Goal: Find specific page/section: Find specific page/section

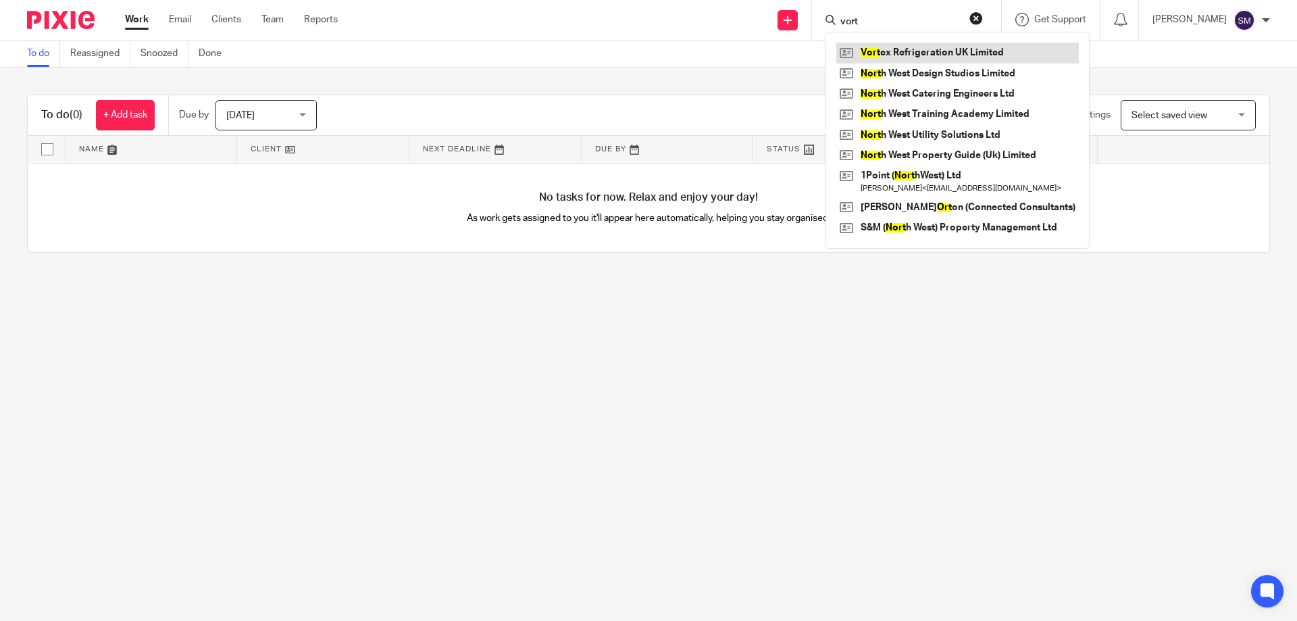
type input "vort"
click at [912, 54] on link at bounding box center [957, 53] width 243 height 20
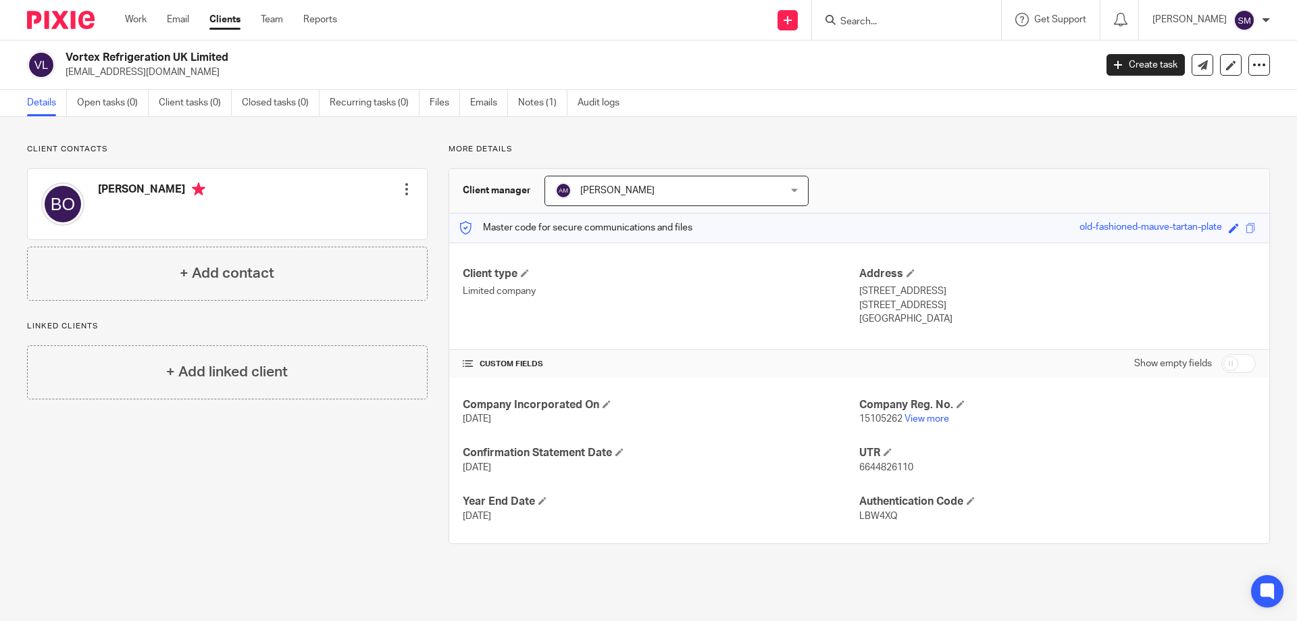
click at [899, 16] on input "Search" at bounding box center [900, 22] width 122 height 12
drag, startPoint x: 893, startPoint y: 11, endPoint x: 847, endPoint y: 11, distance: 45.9
click at [847, 11] on div "vol" at bounding box center [904, 19] width 157 height 17
click at [890, 19] on input "vol" at bounding box center [900, 22] width 122 height 12
click at [891, 19] on input "vol" at bounding box center [900, 22] width 122 height 12
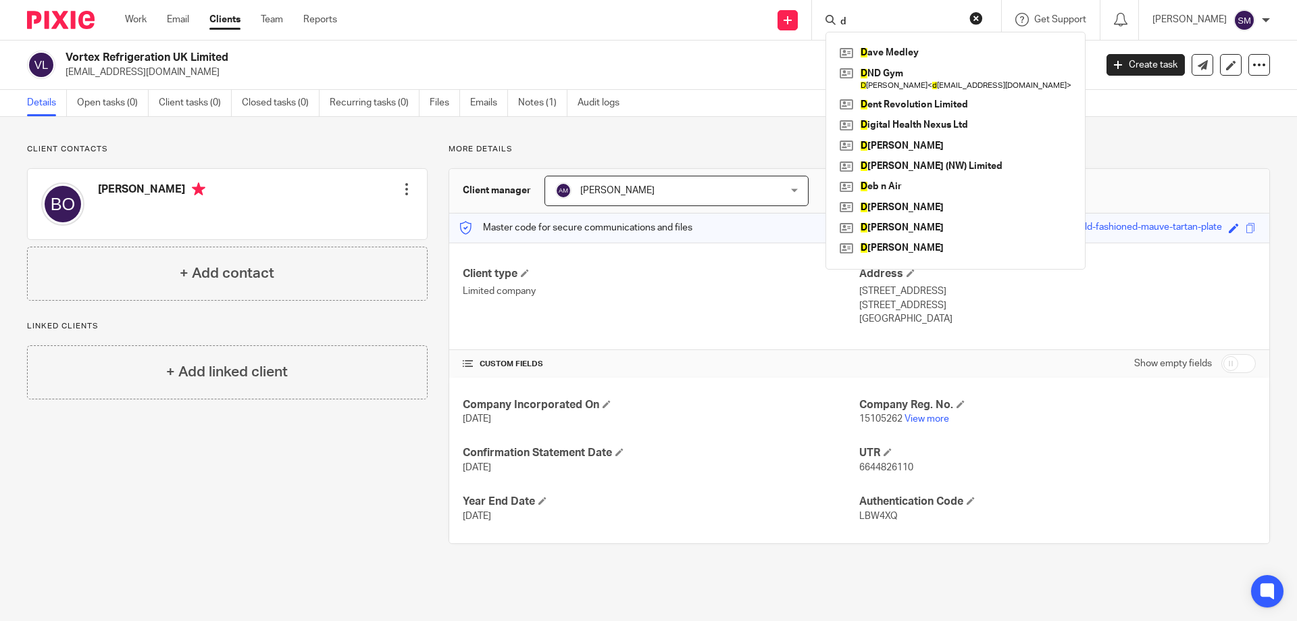
click at [891, 19] on input "d" at bounding box center [900, 22] width 122 height 12
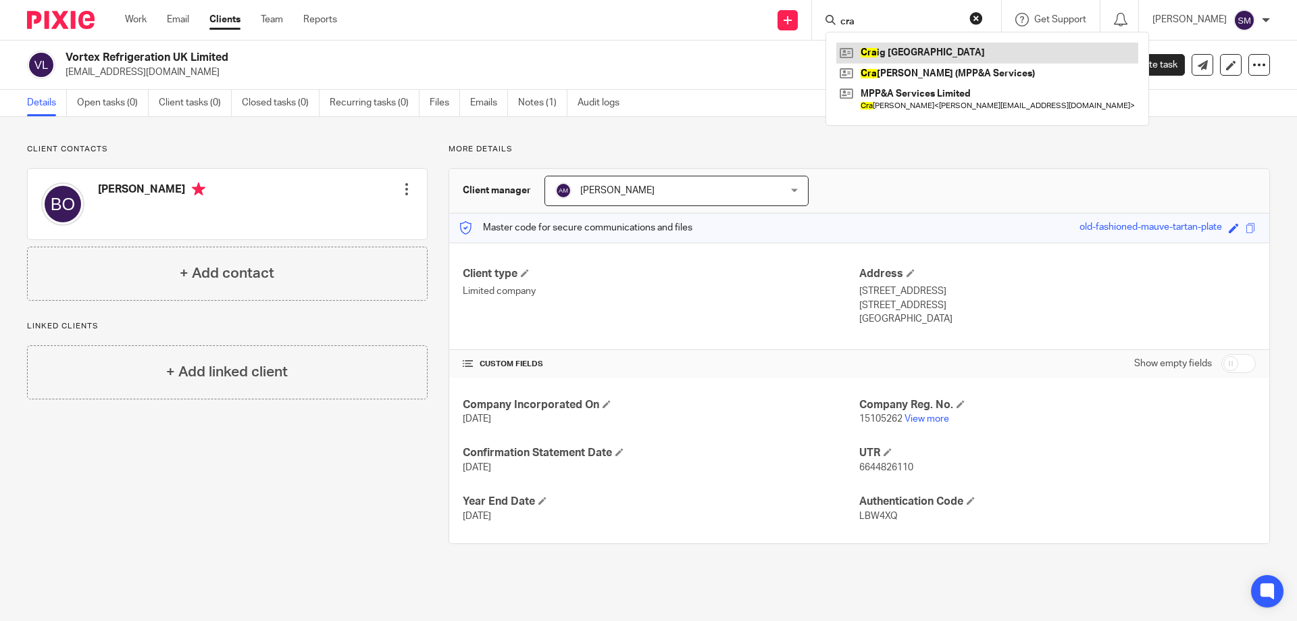
type input "cra"
click at [916, 48] on link at bounding box center [987, 53] width 302 height 20
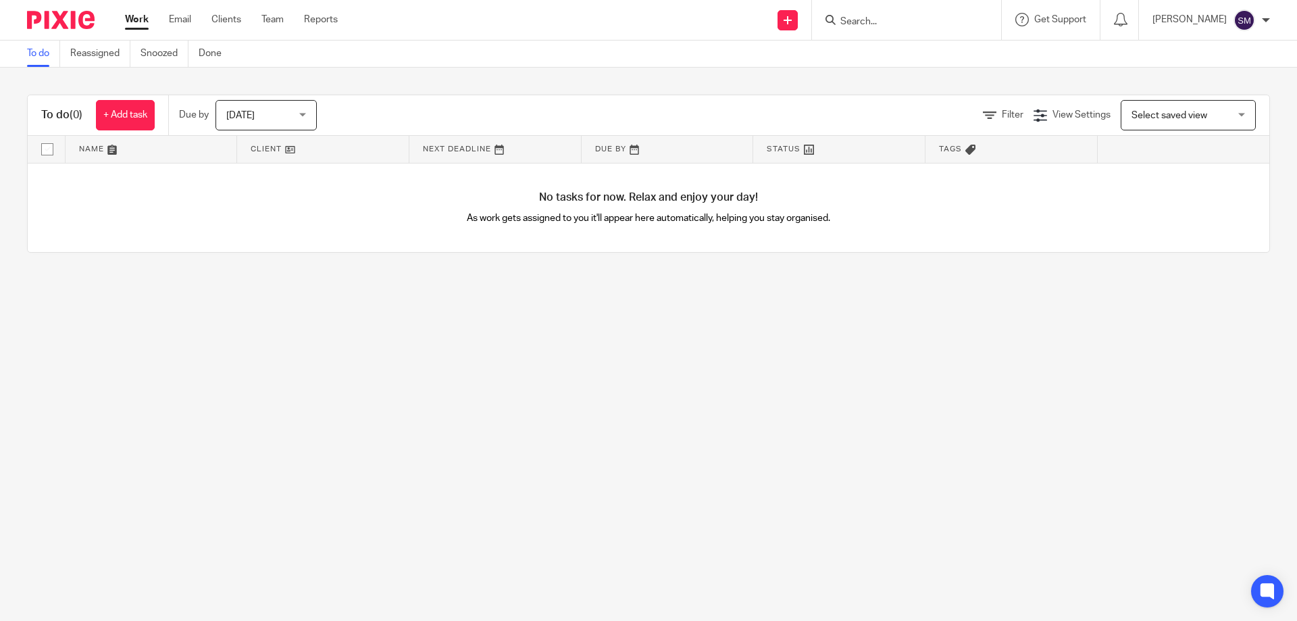
click at [855, 25] on div at bounding box center [904, 19] width 157 height 17
click at [868, 22] on input "Search" at bounding box center [900, 22] width 122 height 12
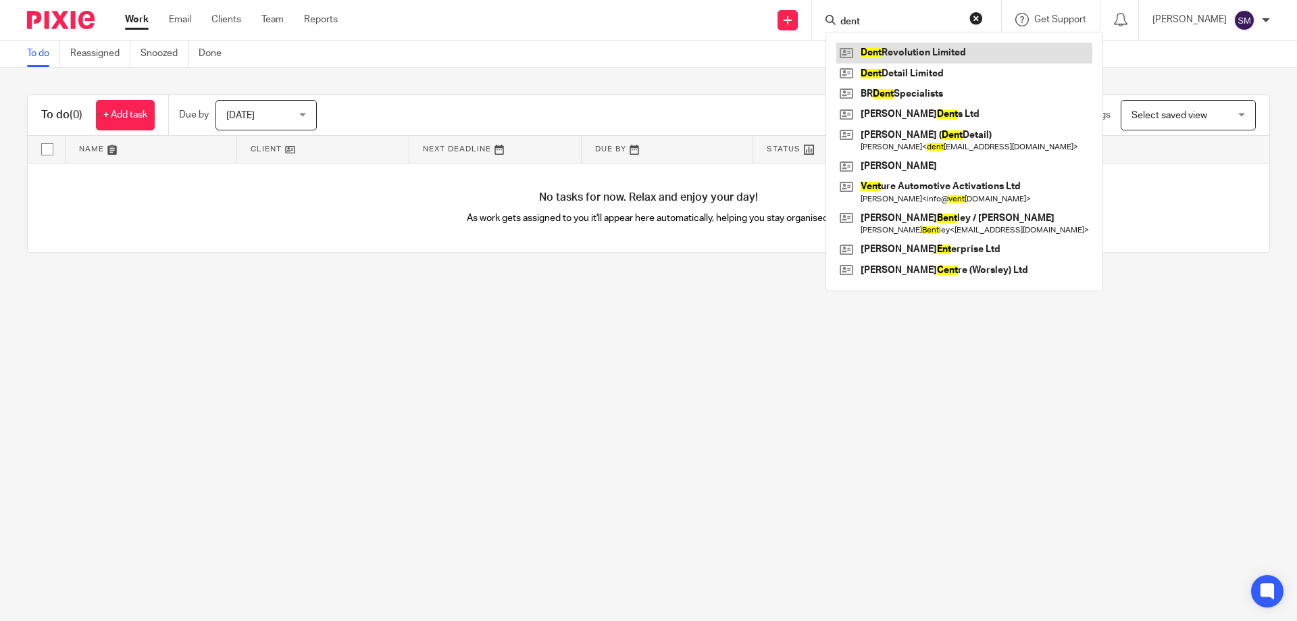
type input "dent"
click at [918, 52] on link at bounding box center [964, 53] width 256 height 20
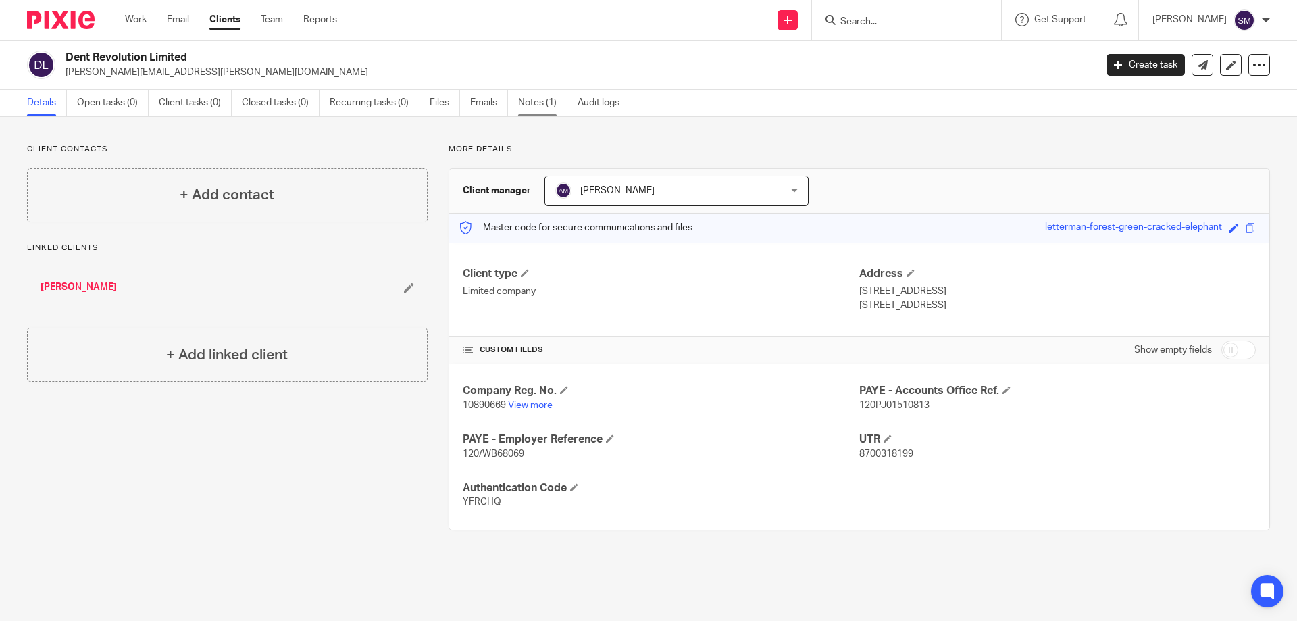
click at [528, 101] on link "Notes (1)" at bounding box center [542, 103] width 49 height 26
